Goal: Task Accomplishment & Management: Contribute content

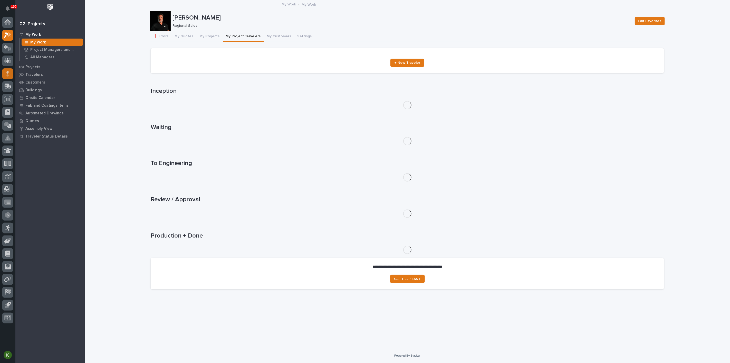
click at [9, 74] on icon at bounding box center [7, 74] width 3 height 6
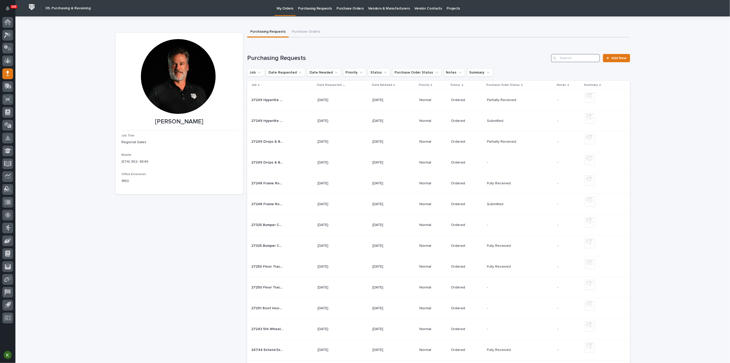
click at [573, 62] on input "Search" at bounding box center [575, 58] width 49 height 8
type input "24744"
click at [288, 104] on div "24744 Extend Expandable Crosswalk by 2 Sections 24744 Extend Expandable Crosswa…" at bounding box center [282, 100] width 62 height 8
click at [569, 62] on input "Search" at bounding box center [575, 58] width 49 height 8
type input "24744"
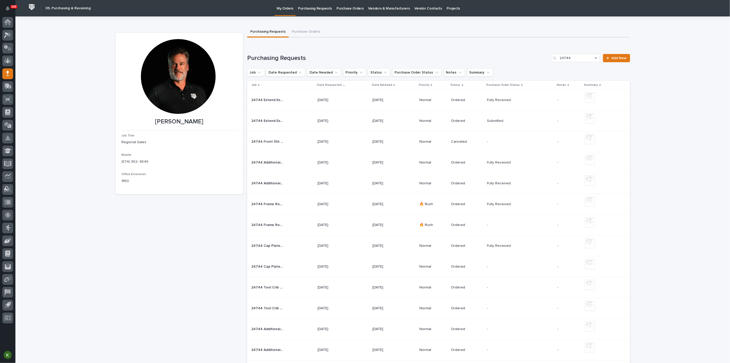
click at [296, 125] on div "24744 Extend Expandable Crosswalks by 2 Sections - Parts & HW 24744 Extend Expa…" at bounding box center [282, 121] width 62 height 8
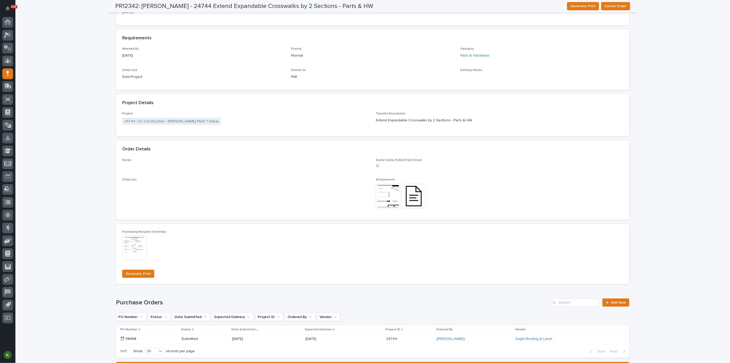
scroll to position [228, 0]
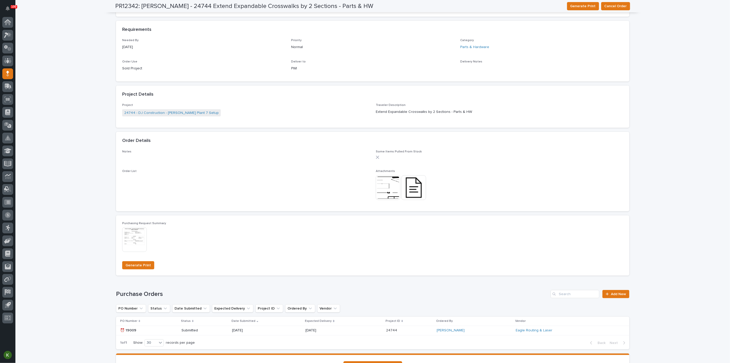
click at [390, 200] on img at bounding box center [388, 187] width 25 height 25
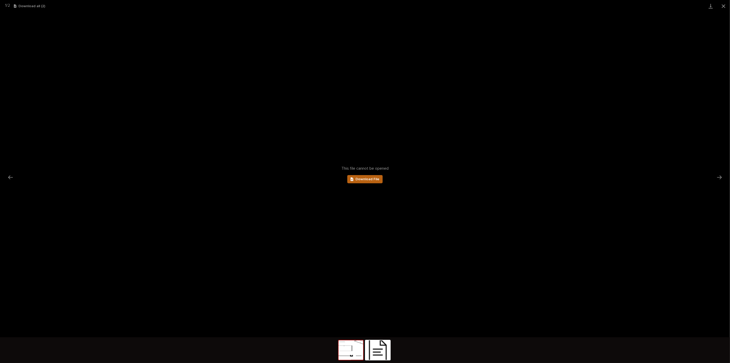
click at [372, 182] on link "Download File" at bounding box center [364, 179] width 35 height 8
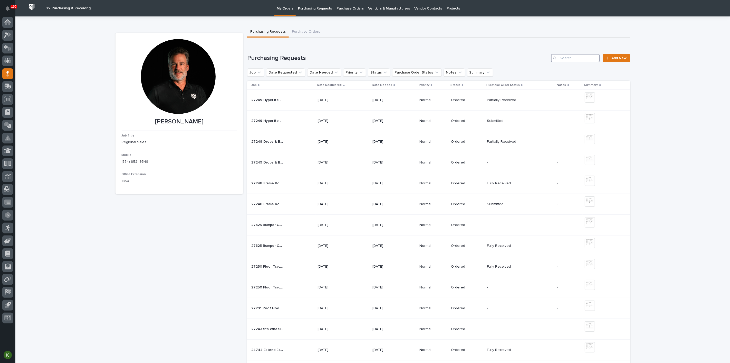
click at [574, 62] on input "Search" at bounding box center [575, 58] width 49 height 8
type input "24744"
click at [294, 125] on div "24744 Extend Expandable Crosswalks by 2 Sections - Parts & HW 24744 Extend Expa…" at bounding box center [282, 121] width 62 height 8
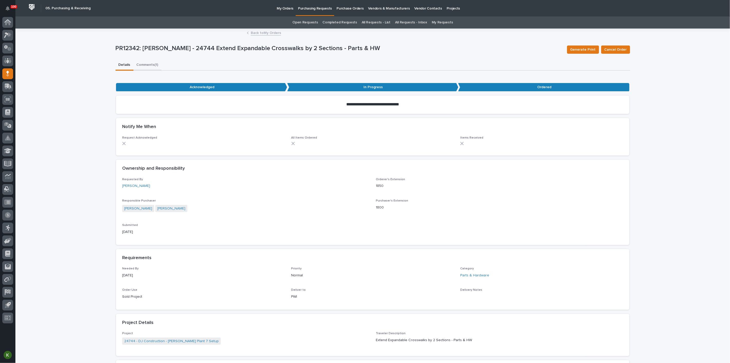
click at [154, 70] on button "Comments (1)" at bounding box center [148, 65] width 28 height 11
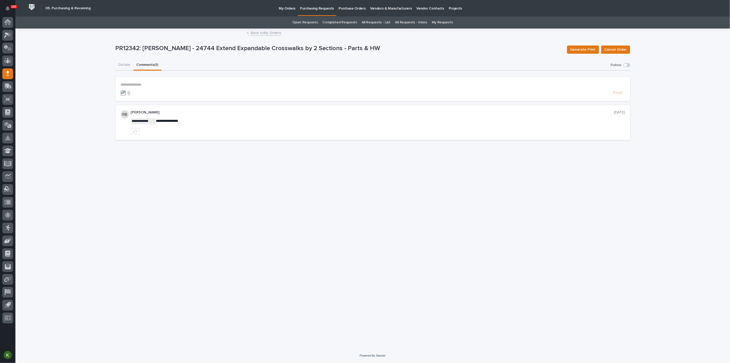
click at [138, 87] on p "**********" at bounding box center [373, 84] width 505 height 4
click at [139, 117] on span "[PERSON_NAME]" at bounding box center [138, 115] width 29 height 4
click at [162, 89] on p "**********" at bounding box center [373, 85] width 505 height 6
click at [283, 87] on span "**********" at bounding box center [215, 85] width 138 height 4
click at [378, 98] on div at bounding box center [366, 94] width 491 height 5
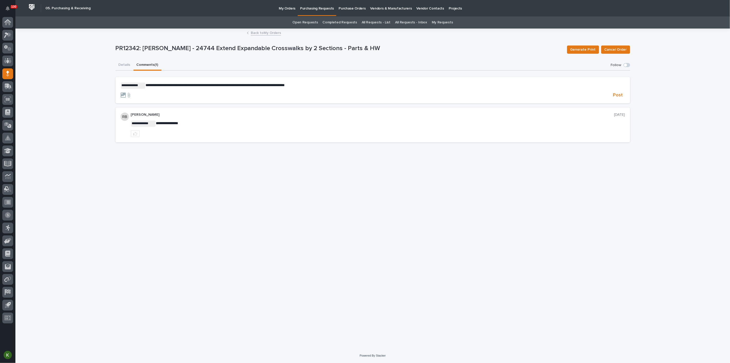
click at [218, 87] on span "**********" at bounding box center [215, 85] width 139 height 4
click at [617, 98] on span "Post" at bounding box center [618, 95] width 10 height 6
